Goal: Check status: Check status

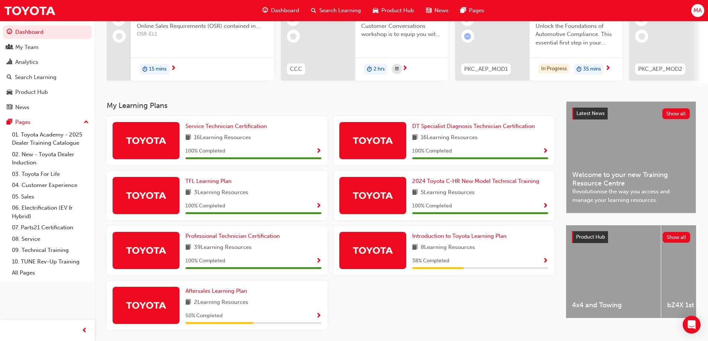
scroll to position [111, 0]
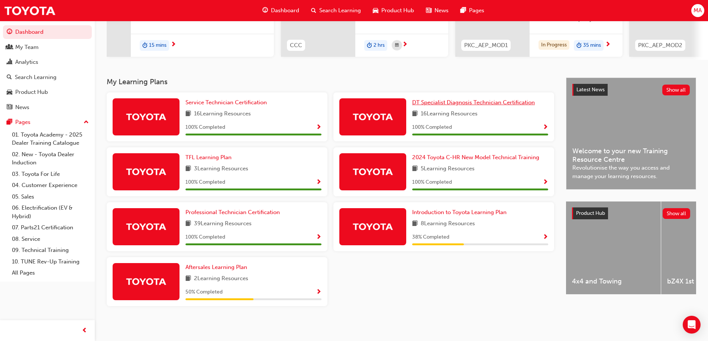
click at [441, 106] on span "DT Specialist Diagnosis Technician Certification" at bounding box center [473, 102] width 123 height 7
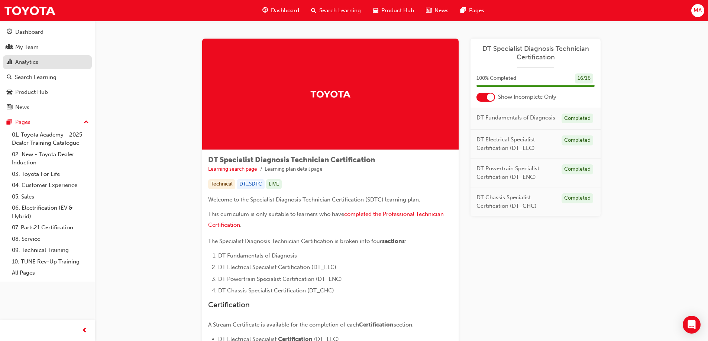
click at [40, 62] on div "Analytics" at bounding box center [47, 62] width 81 height 9
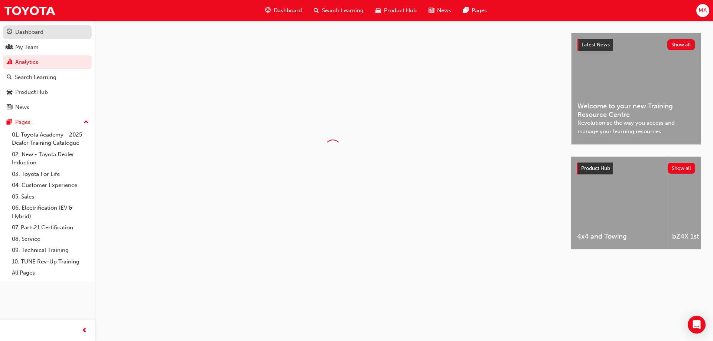
click at [46, 35] on div "Dashboard" at bounding box center [47, 31] width 81 height 9
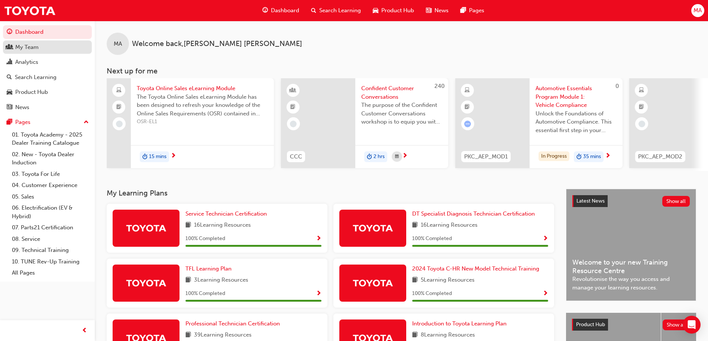
click at [43, 49] on div "My Team" at bounding box center [47, 47] width 81 height 9
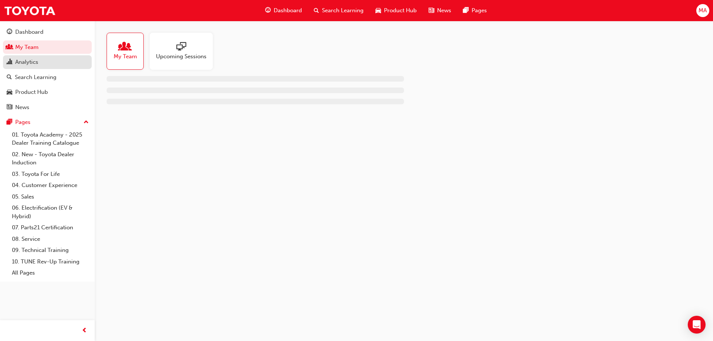
click at [41, 60] on div "Analytics" at bounding box center [47, 62] width 81 height 9
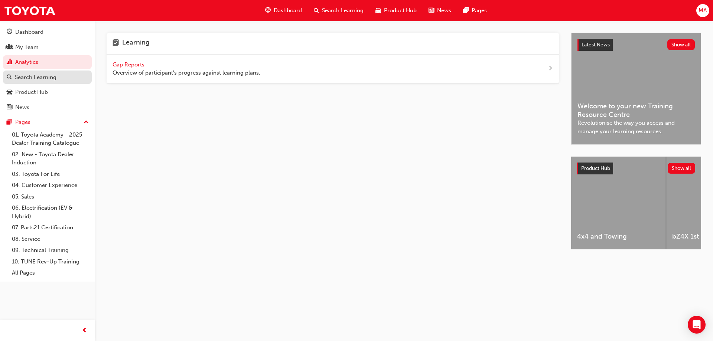
click at [48, 77] on div "Search Learning" at bounding box center [36, 77] width 42 height 9
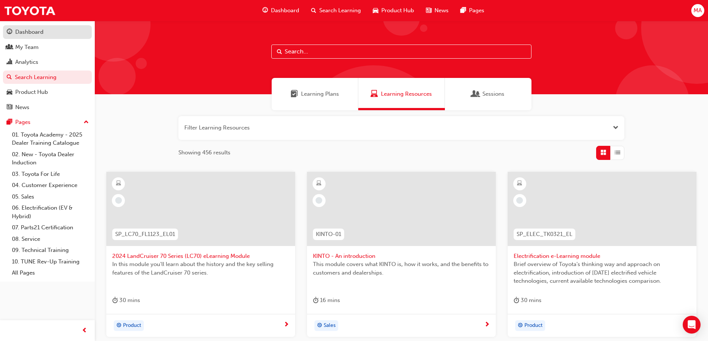
click at [41, 35] on div "Dashboard" at bounding box center [29, 32] width 28 height 9
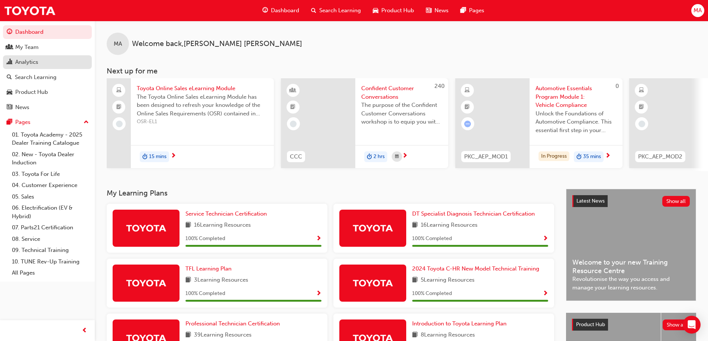
click at [65, 67] on link "Analytics" at bounding box center [47, 62] width 89 height 14
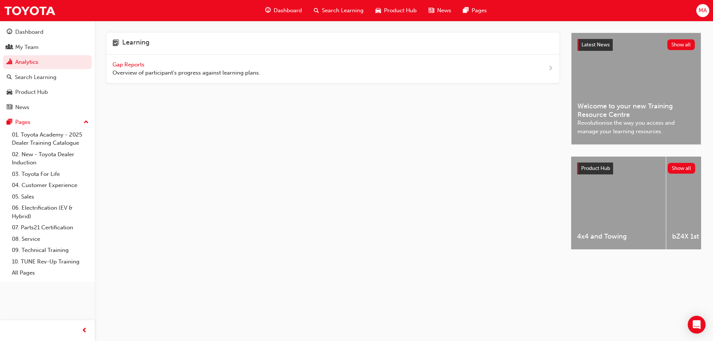
click at [123, 64] on span "Gap Reports" at bounding box center [129, 64] width 33 height 7
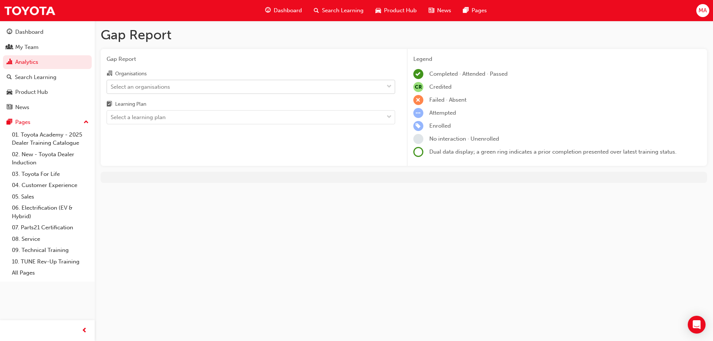
click at [138, 89] on div "Select an organisations" at bounding box center [140, 86] width 59 height 9
click at [111, 89] on input "Organisations Select an organisations" at bounding box center [111, 86] width 1 height 6
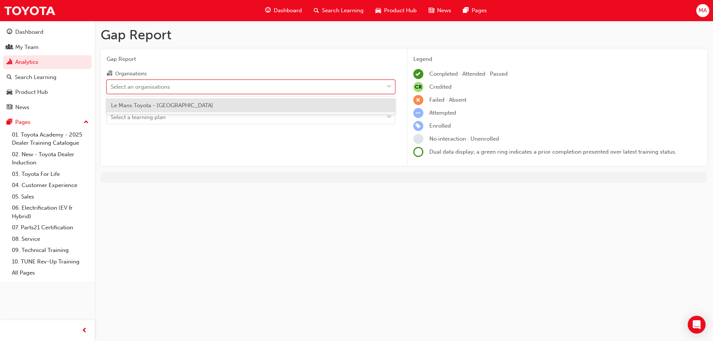
click at [139, 105] on span "Le Mans Toyota - [GEOGRAPHIC_DATA]" at bounding box center [162, 105] width 102 height 7
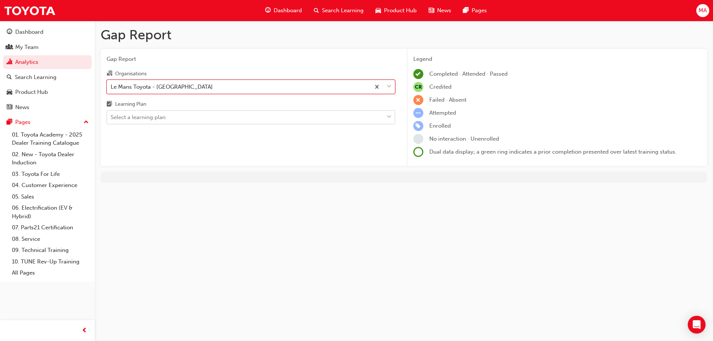
click at [140, 120] on div "Select a learning plan" at bounding box center [138, 117] width 55 height 9
click at [111, 120] on input "Learning Plan Select a learning plan" at bounding box center [111, 117] width 1 height 6
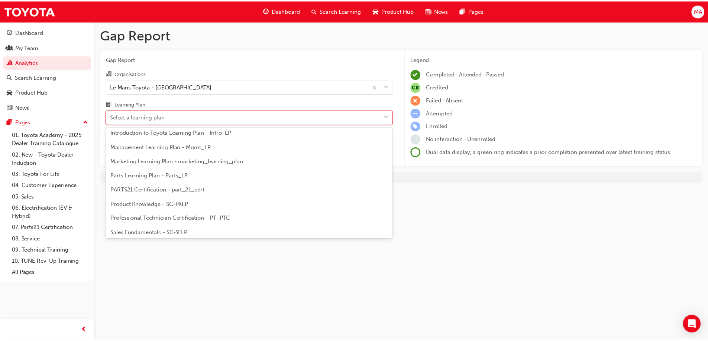
scroll to position [186, 0]
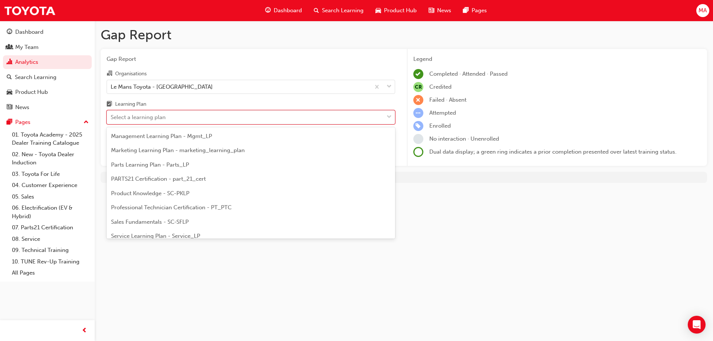
click at [160, 208] on span "Professional Technician Certification - PT_PTC" at bounding box center [171, 207] width 121 height 7
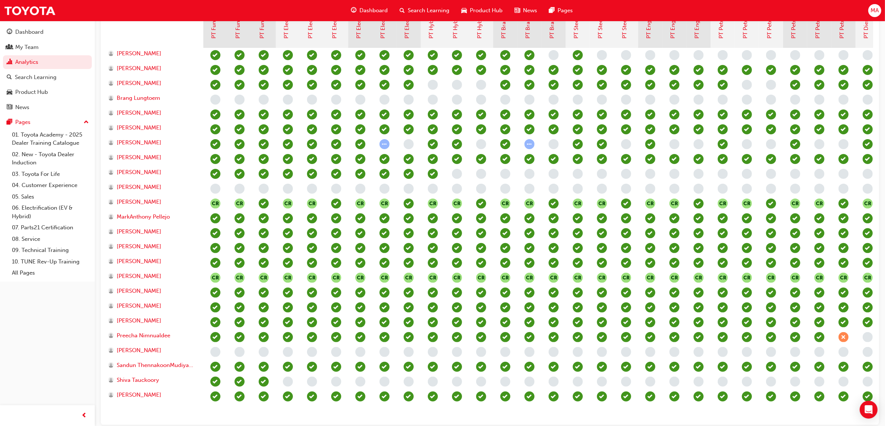
click at [636, 341] on div "CR CR CR CR CR CR CR CR CR CR CR CR CR CR CR CR CR CR CR CR CR CR CR CR CR CR C…" at bounding box center [686, 233] width 966 height 371
